Goal: Transaction & Acquisition: Purchase product/service

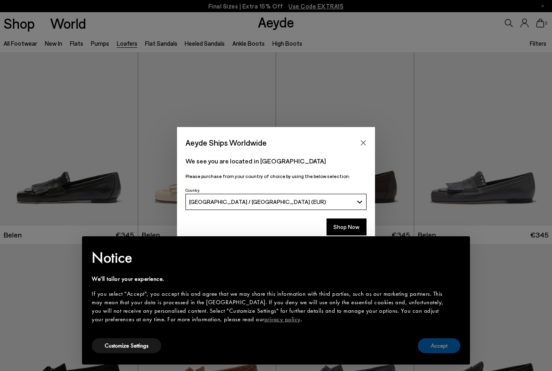
click at [440, 346] on button "Accept" at bounding box center [439, 345] width 42 height 15
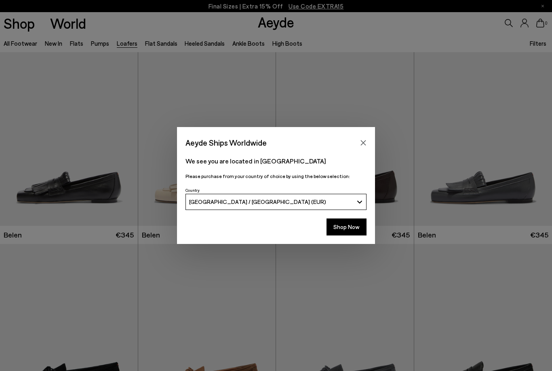
drag, startPoint x: 346, startPoint y: 234, endPoint x: 332, endPoint y: 242, distance: 16.0
click at [346, 234] on button "Shop Now" at bounding box center [347, 226] width 40 height 17
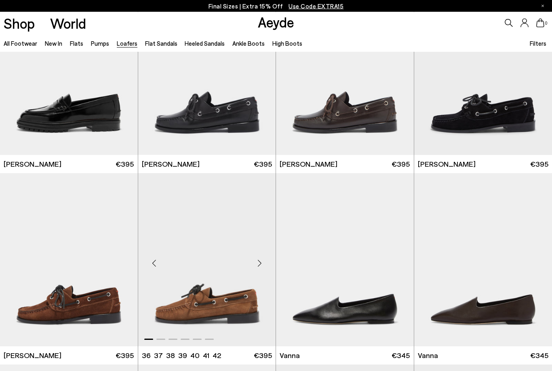
scroll to position [645, 0]
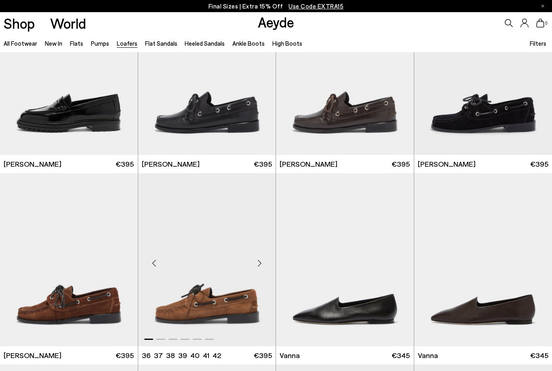
click at [195, 316] on img "1 / 6" at bounding box center [207, 259] width 138 height 173
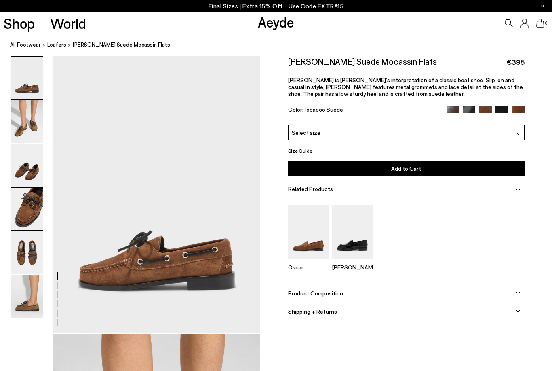
click at [19, 190] on img at bounding box center [27, 209] width 32 height 42
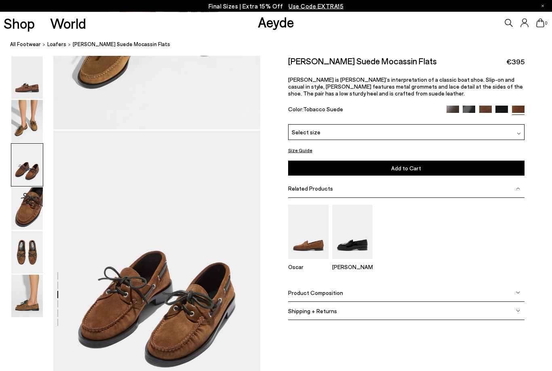
scroll to position [480, 0]
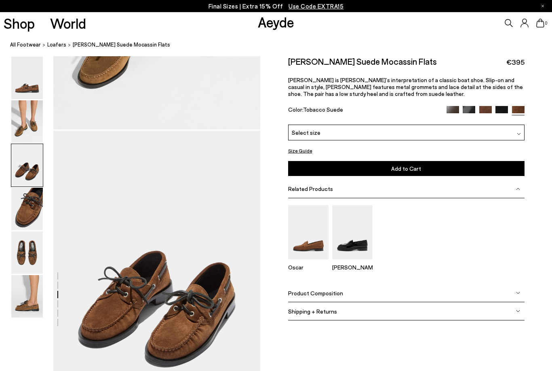
click at [483, 109] on img at bounding box center [486, 112] width 13 height 13
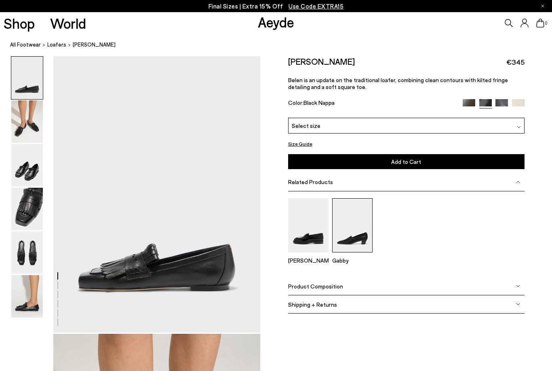
click at [354, 237] on img at bounding box center [352, 225] width 40 height 54
click at [468, 102] on img at bounding box center [469, 105] width 13 height 13
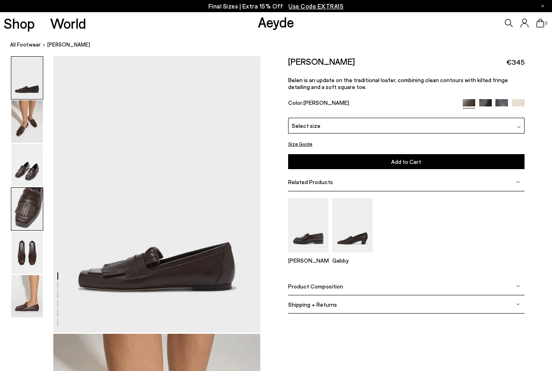
click at [27, 207] on img at bounding box center [27, 209] width 32 height 42
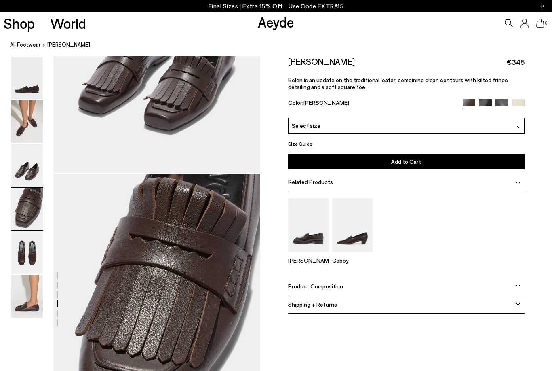
scroll to position [832, 0]
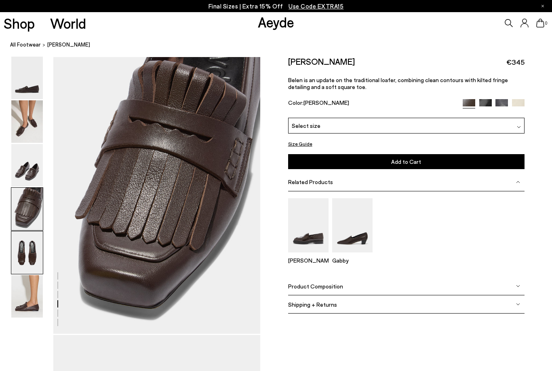
drag, startPoint x: 25, startPoint y: 266, endPoint x: 25, endPoint y: 260, distance: 5.7
click at [25, 266] on img at bounding box center [27, 252] width 32 height 42
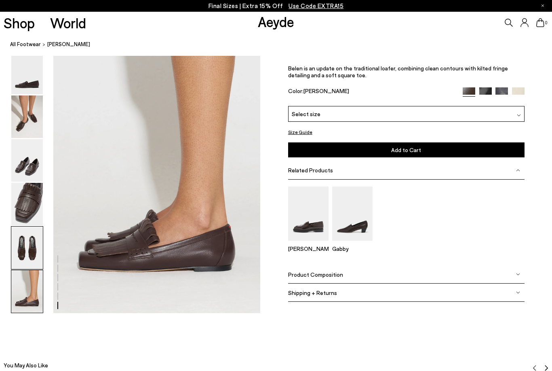
scroll to position [1407, 0]
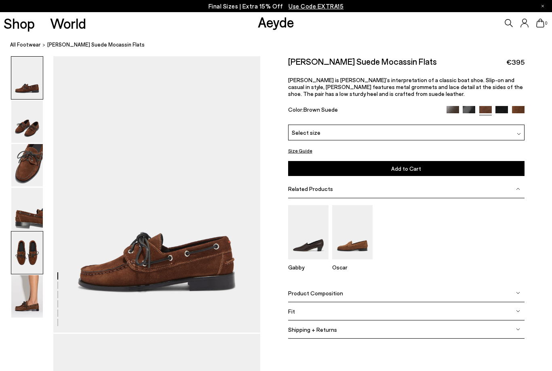
drag, startPoint x: 30, startPoint y: 254, endPoint x: 30, endPoint y: 235, distance: 19.0
click at [30, 254] on img at bounding box center [27, 252] width 32 height 42
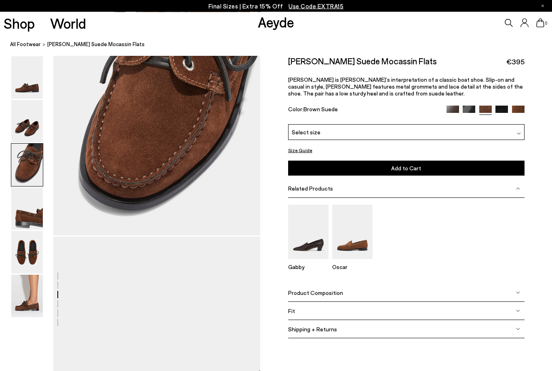
scroll to position [652, 0]
